Goal: Subscribe to service/newsletter

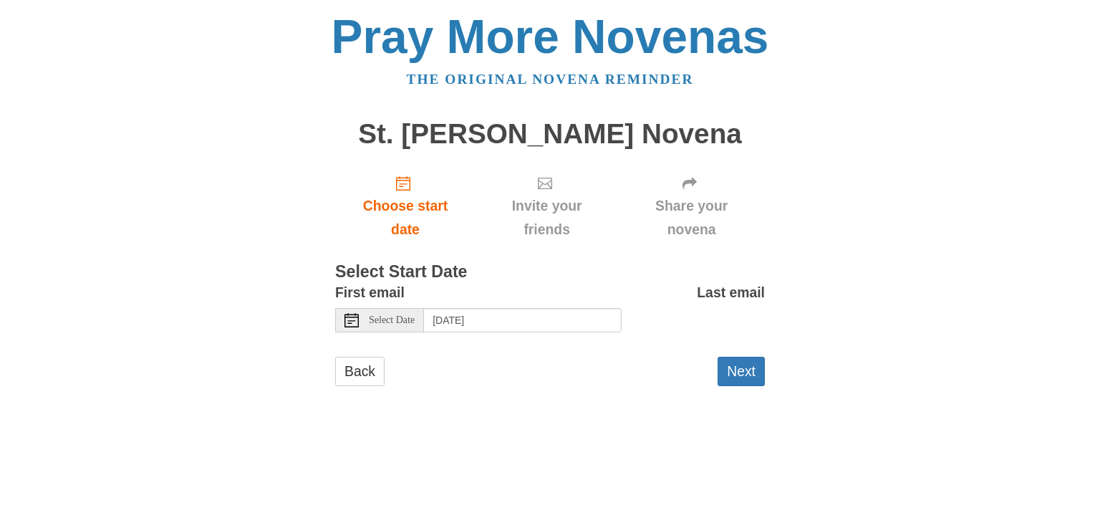
click at [367, 319] on div "Select Date" at bounding box center [379, 320] width 89 height 24
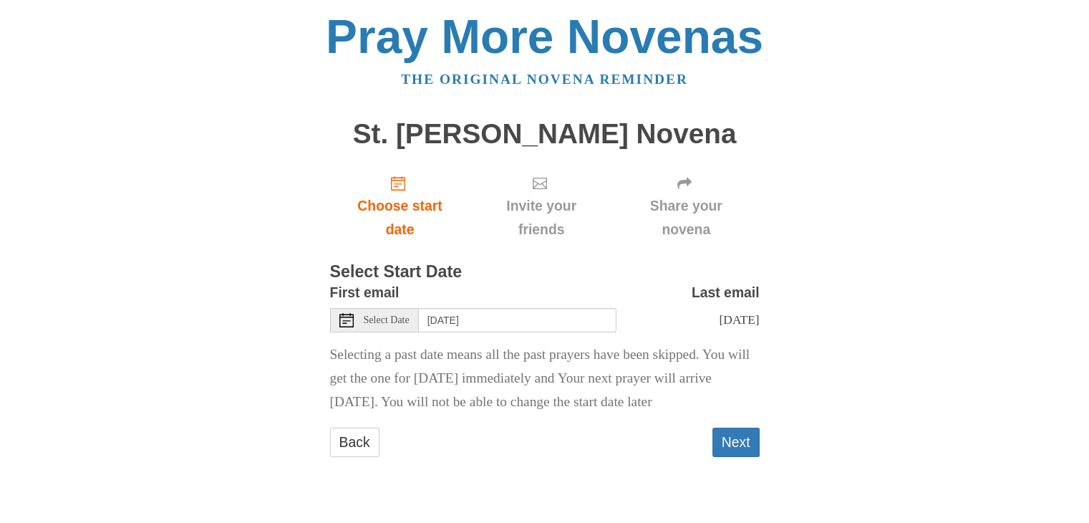
scroll to position [5, 0]
click at [390, 315] on span "Select Date" at bounding box center [387, 320] width 46 height 10
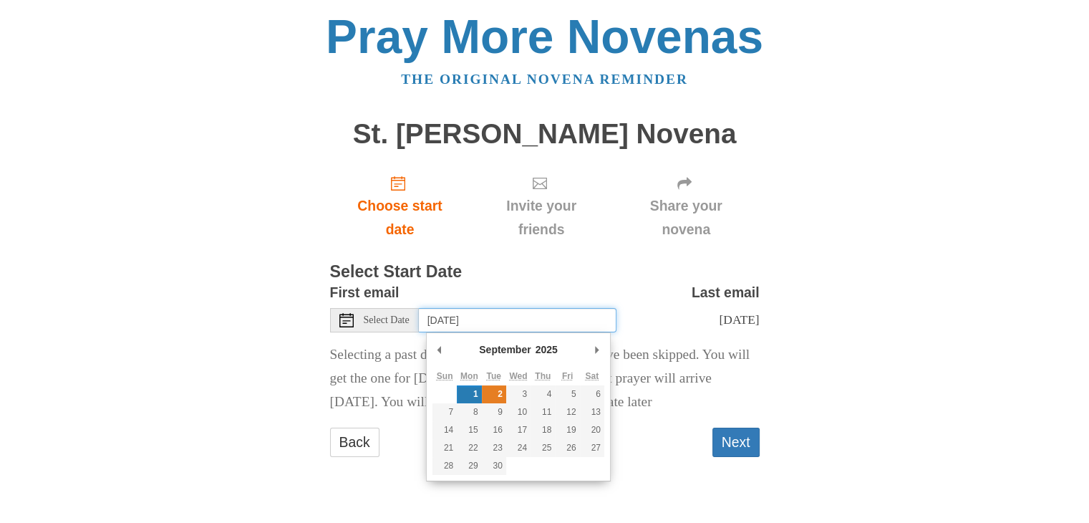
type input "Tuesday, September 2nd"
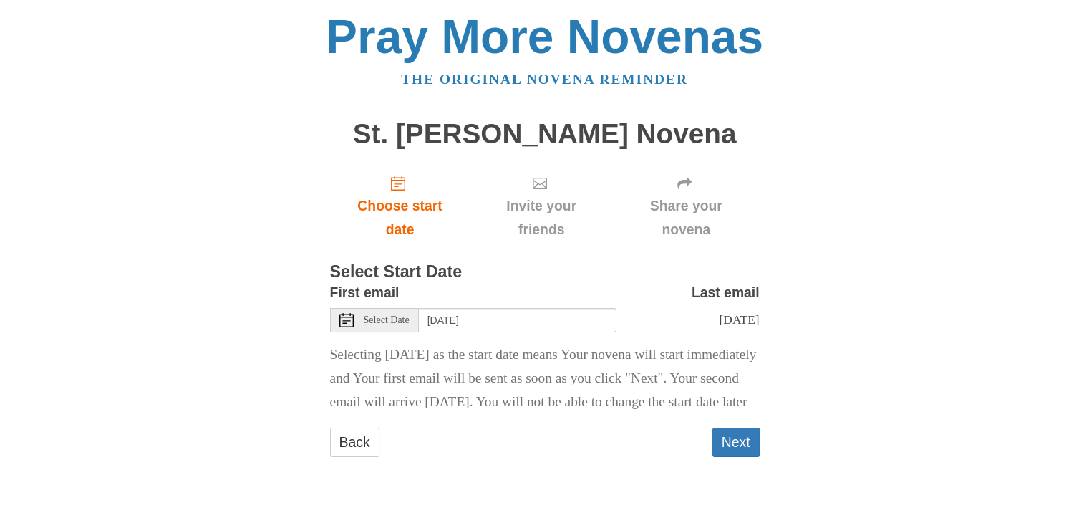
scroll to position [12, 0]
click at [738, 457] on button "Next" at bounding box center [736, 442] width 47 height 29
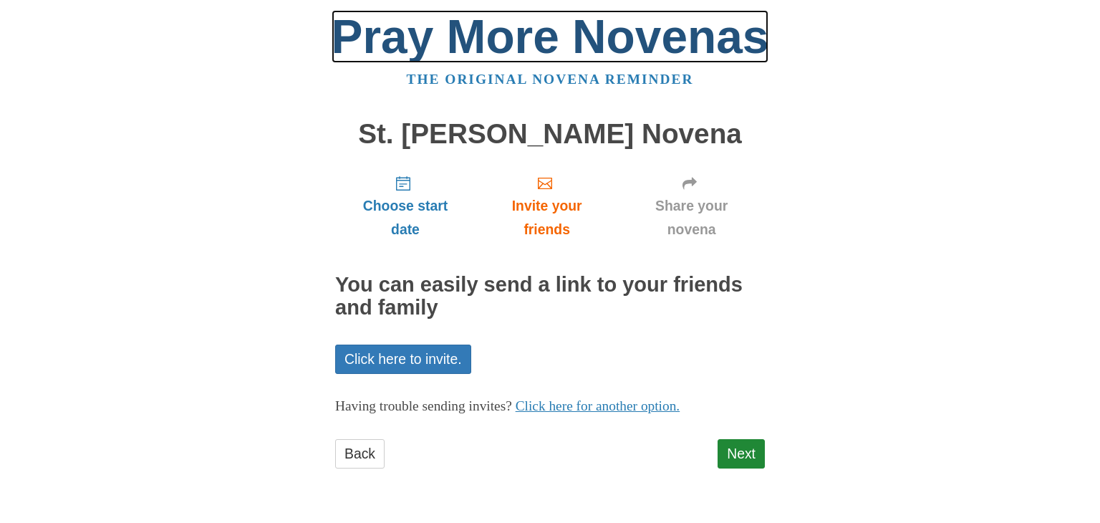
click at [468, 34] on link "Pray More Novenas" at bounding box center [551, 36] width 438 height 53
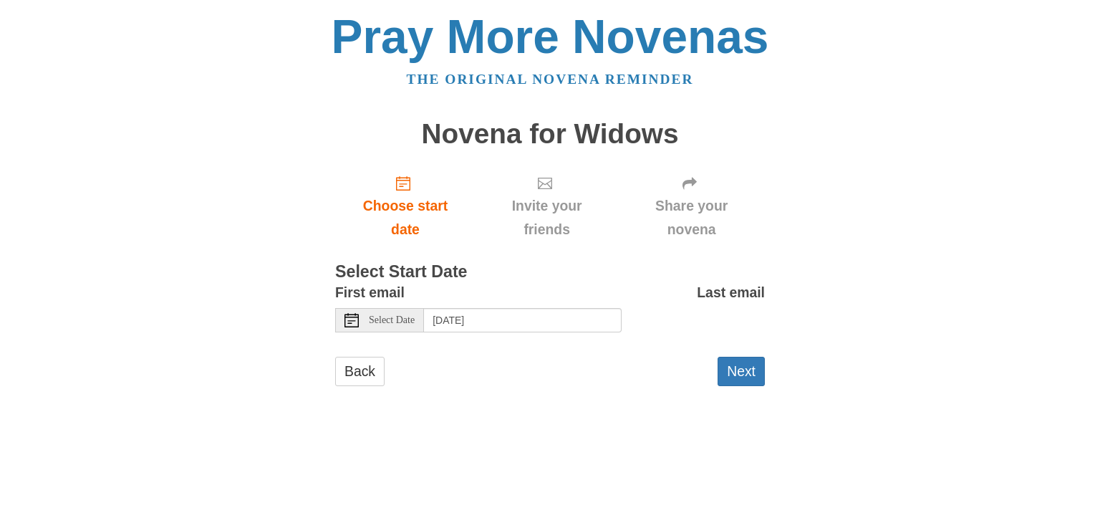
click at [355, 329] on div "Select Date" at bounding box center [379, 320] width 89 height 24
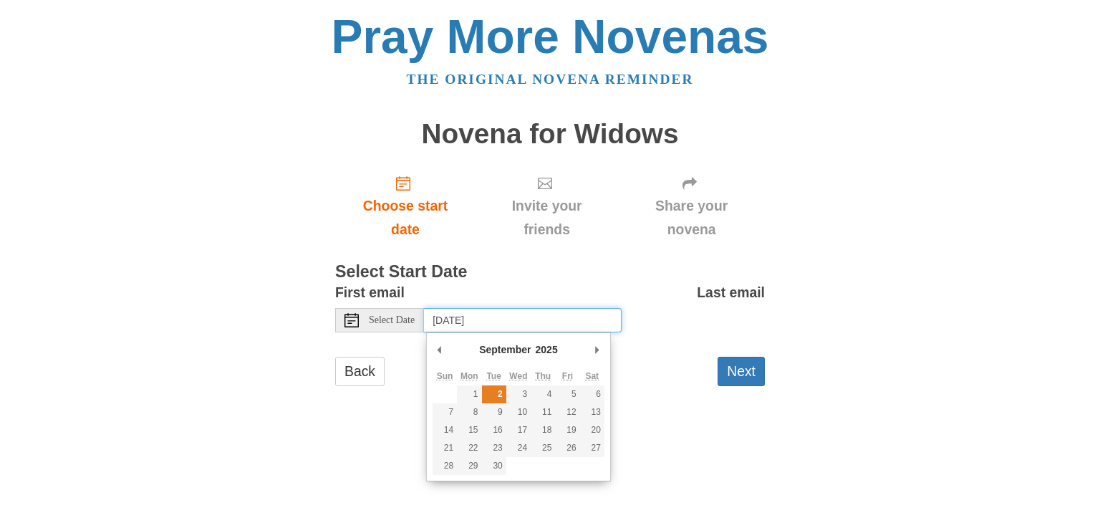
type input "[DATE]"
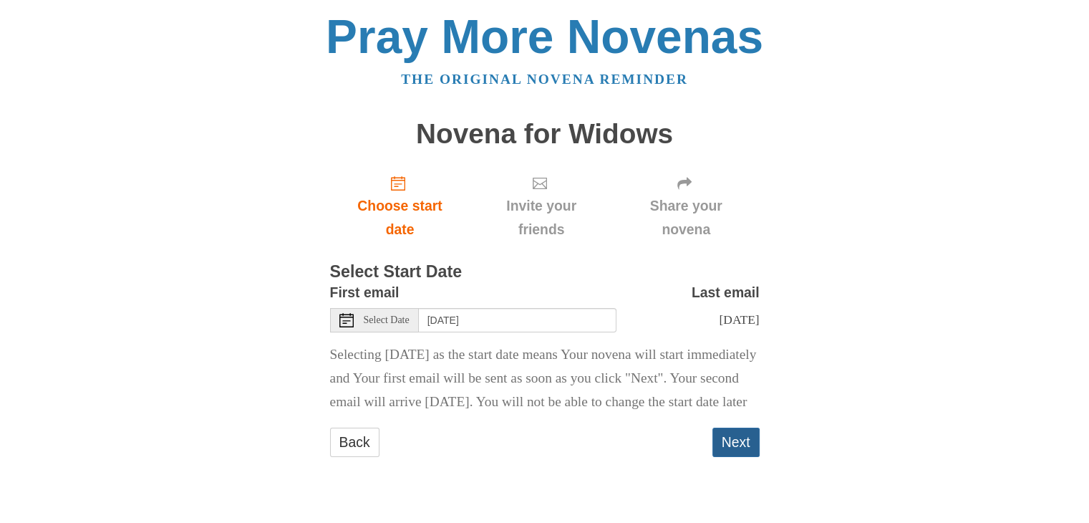
click at [738, 457] on button "Next" at bounding box center [736, 442] width 47 height 29
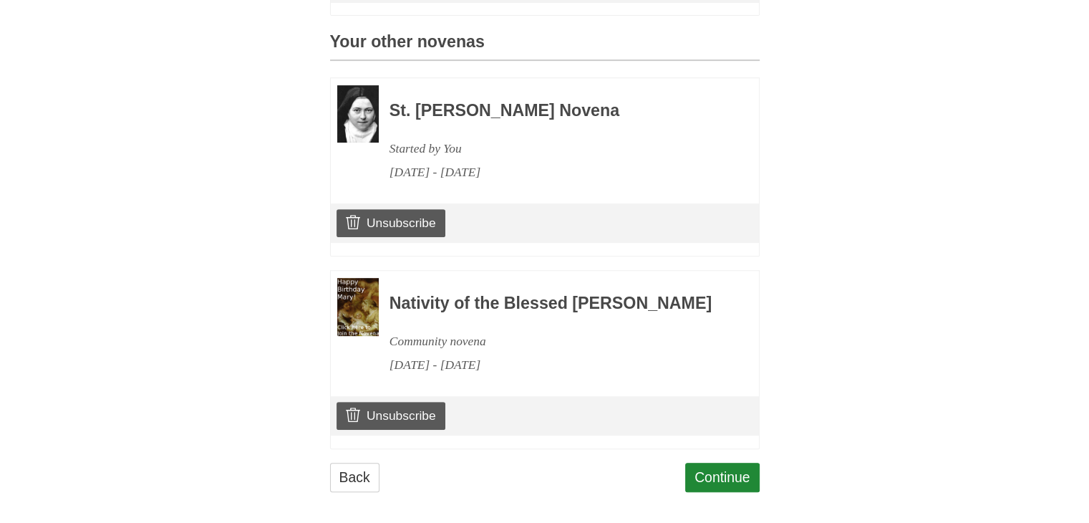
scroll to position [657, 0]
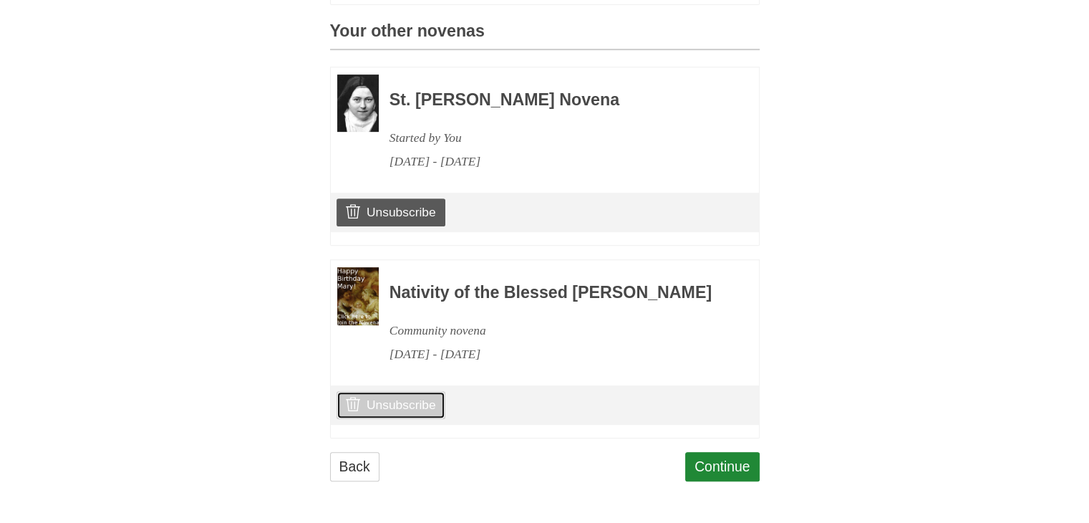
click at [407, 406] on link "Unsubscribe" at bounding box center [391, 404] width 108 height 27
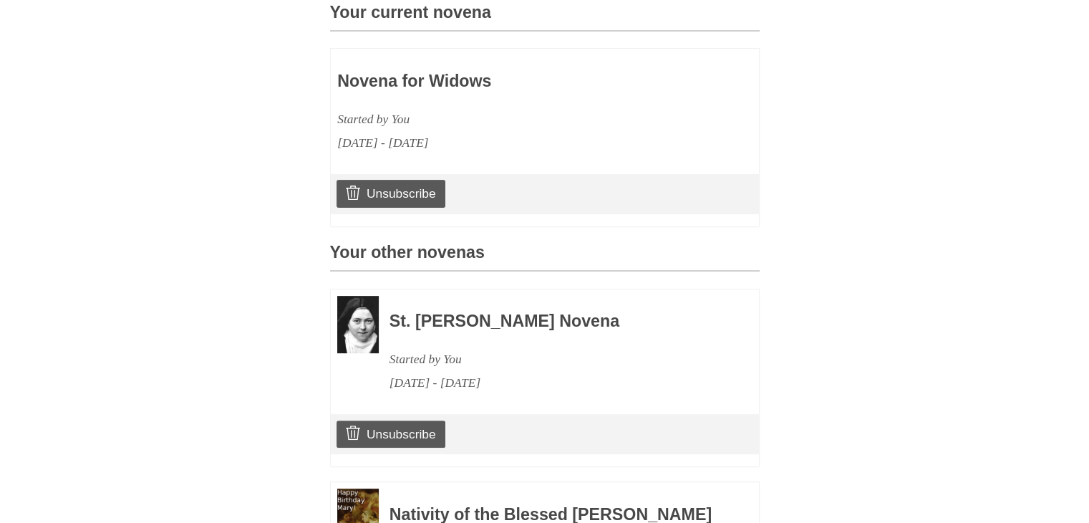
scroll to position [458, 0]
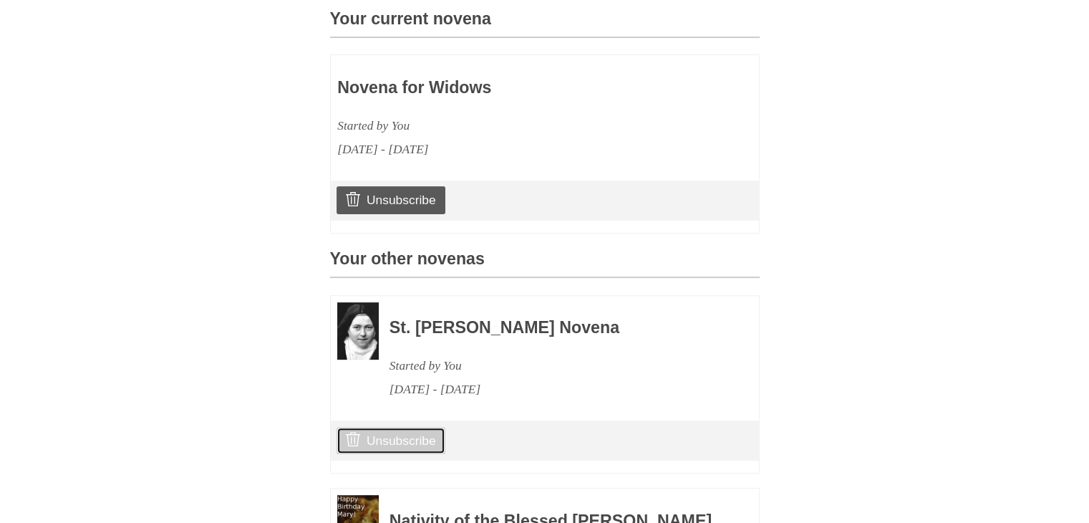
click at [407, 454] on link "Unsubscribe" at bounding box center [391, 440] width 108 height 27
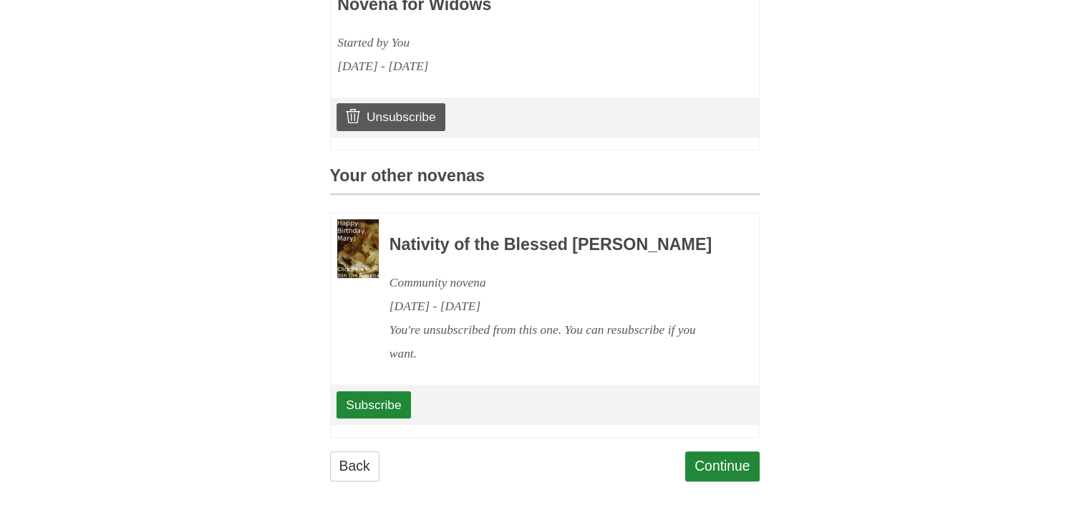
scroll to position [579, 0]
click at [377, 399] on link "Subscribe" at bounding box center [374, 404] width 74 height 27
